Goal: Find specific page/section: Find specific page/section

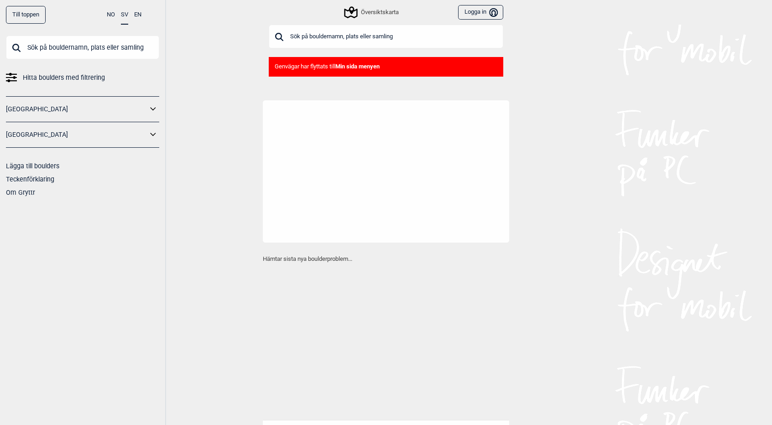
click at [108, 42] on input "text" at bounding box center [82, 48] width 153 height 24
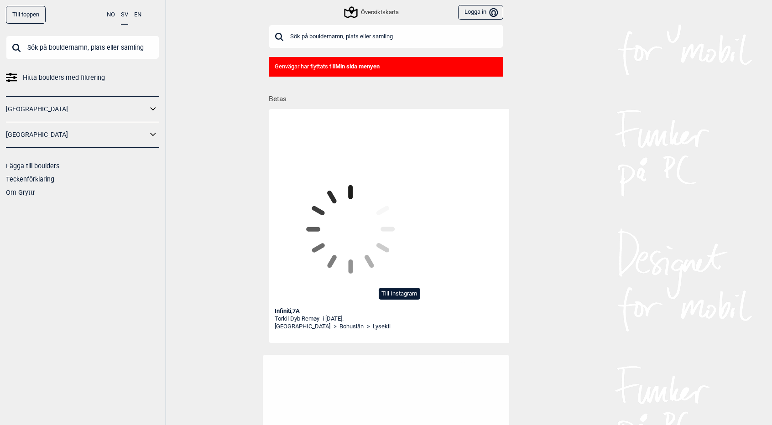
click at [335, 34] on input "text" at bounding box center [386, 37] width 234 height 24
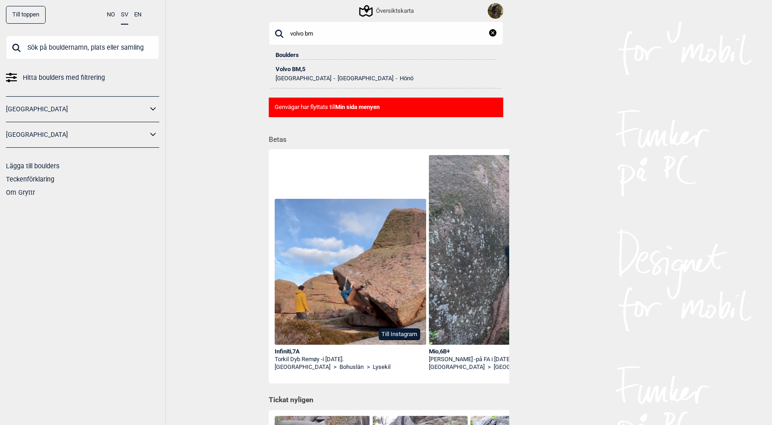
type input "volvo bm"
click at [292, 67] on div "Volvo BM , 5" at bounding box center [385, 69] width 221 height 6
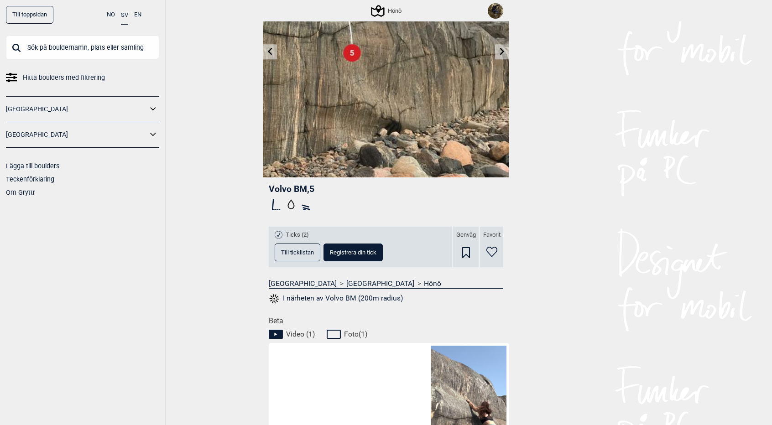
scroll to position [113, 0]
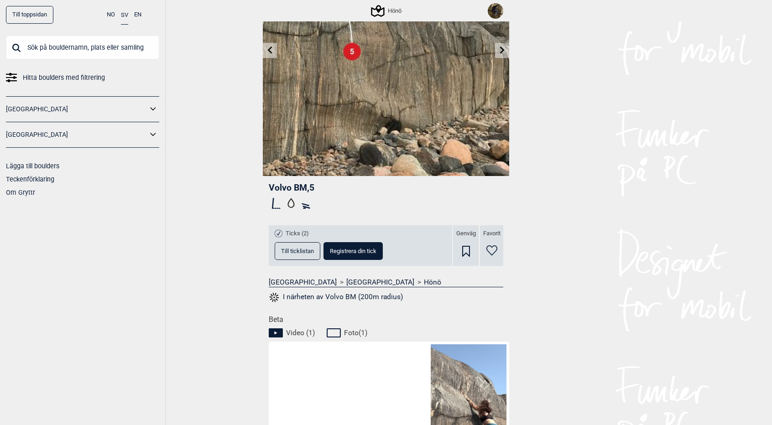
click at [300, 248] on span "Till ticklistan" at bounding box center [297, 251] width 33 height 6
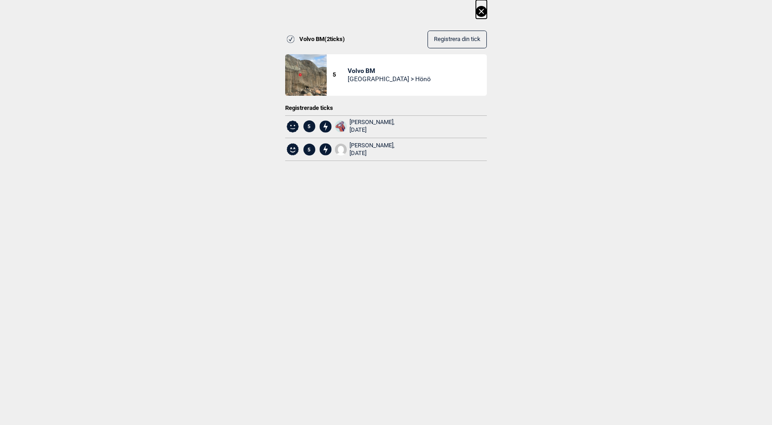
click at [493, 13] on div "Volvo BM ( 2 ticks) Registrera din tick 5 Volvo BM [GEOGRAPHIC_DATA] > Hönö Reg…" at bounding box center [386, 88] width 772 height 176
click at [487, 12] on icon at bounding box center [481, 11] width 11 height 11
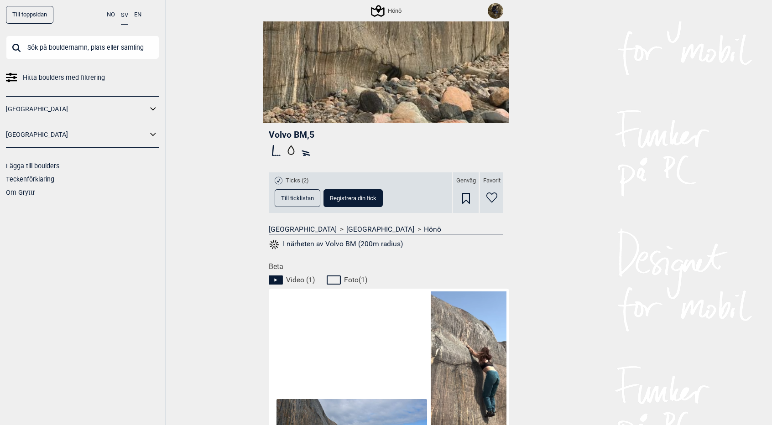
scroll to position [0, 0]
